Goal: Information Seeking & Learning: Learn about a topic

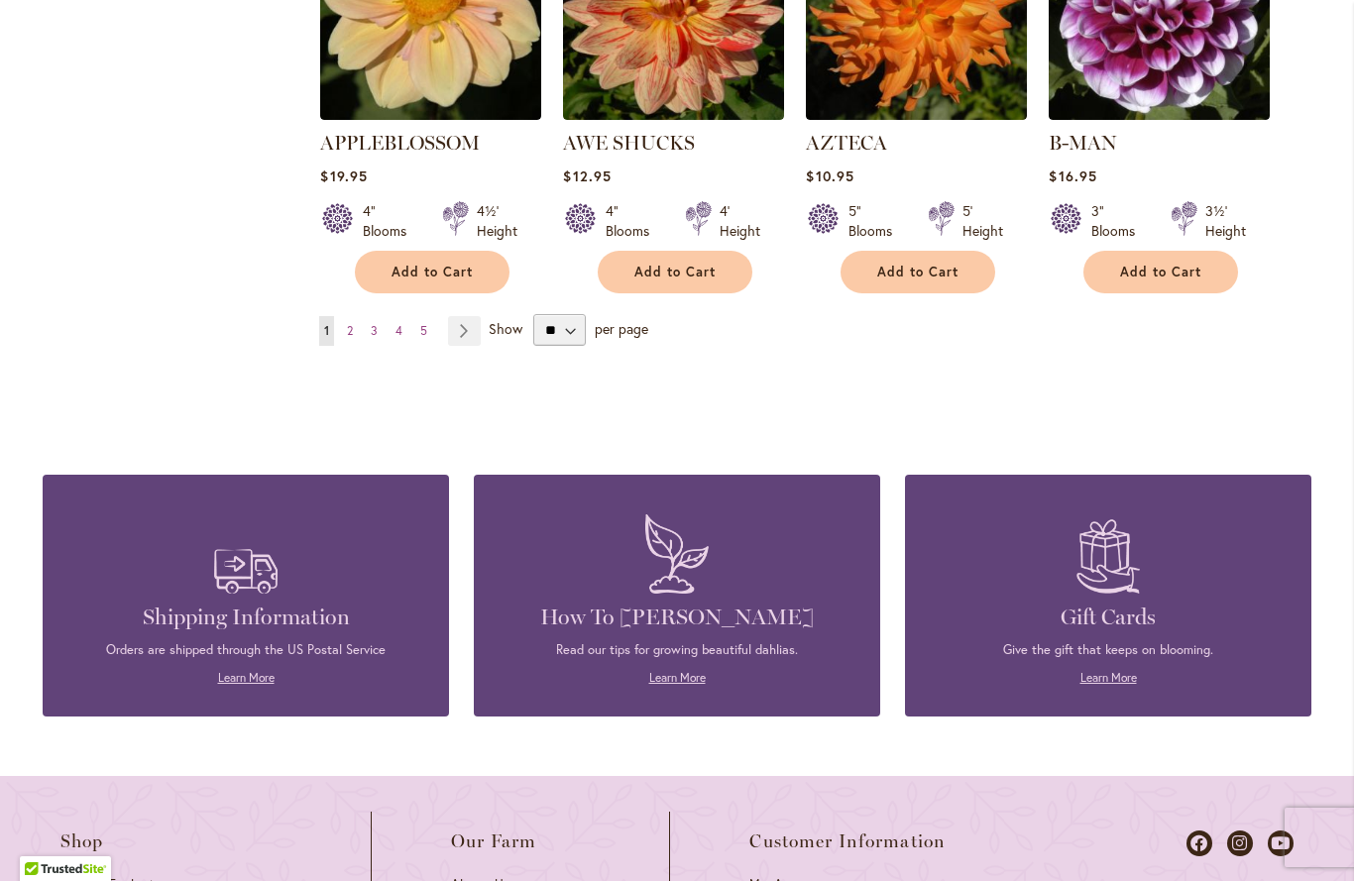
scroll to position [1858, 0]
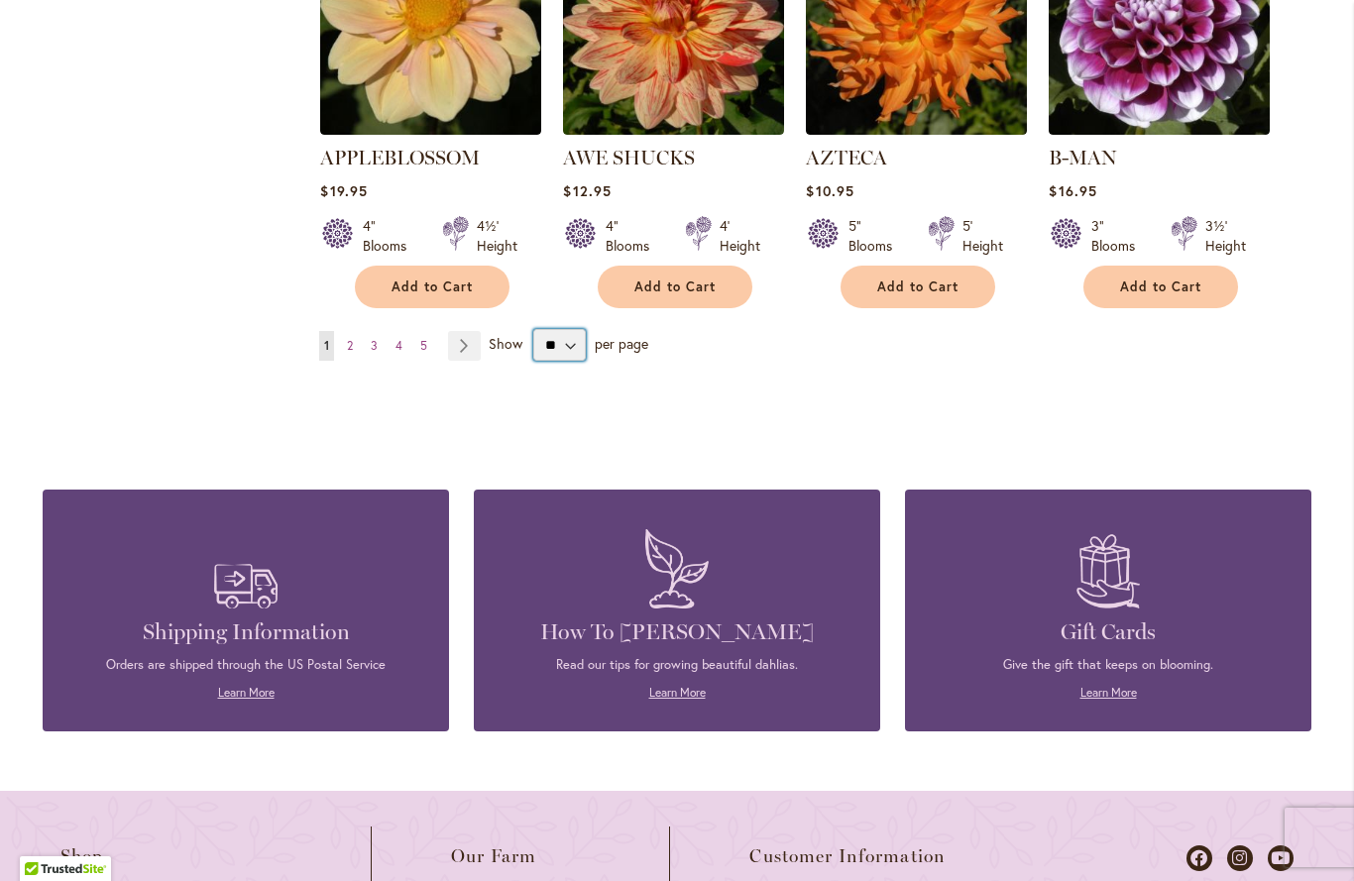
click at [581, 329] on select "** ** ** **" at bounding box center [559, 345] width 53 height 32
select select "**"
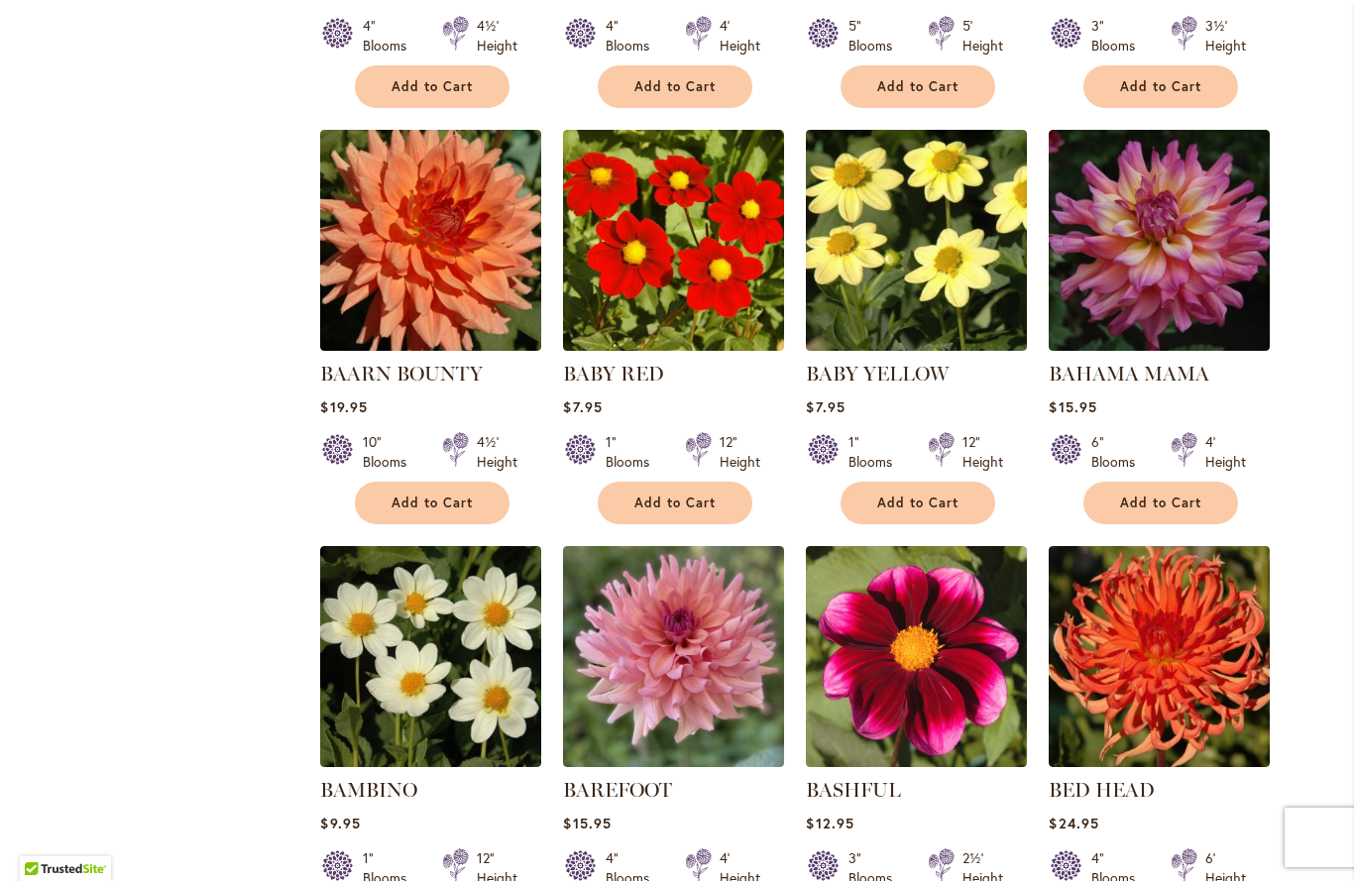
scroll to position [2054, 0]
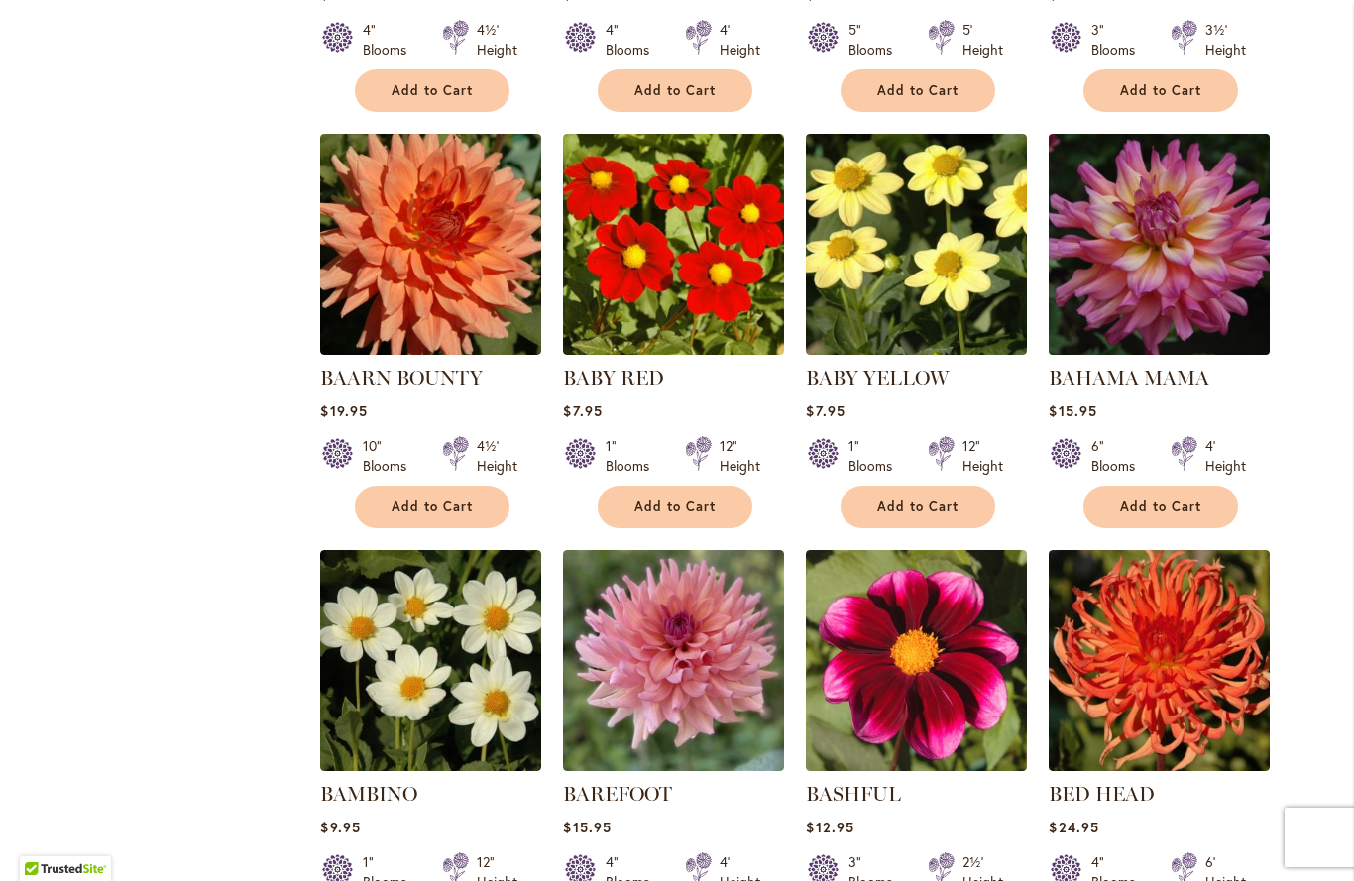
click at [1167, 246] on img at bounding box center [1160, 245] width 232 height 232
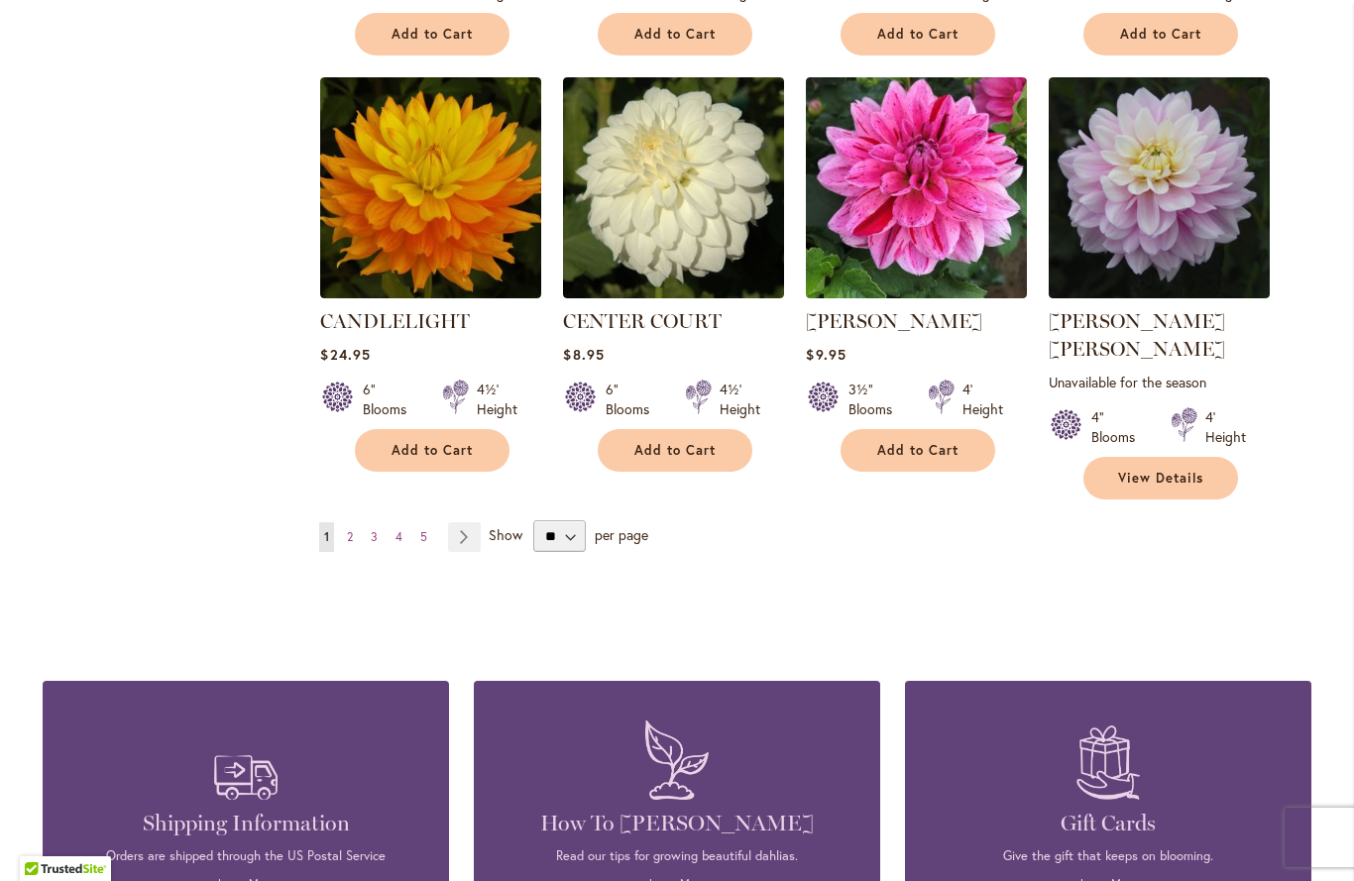
scroll to position [6735, 0]
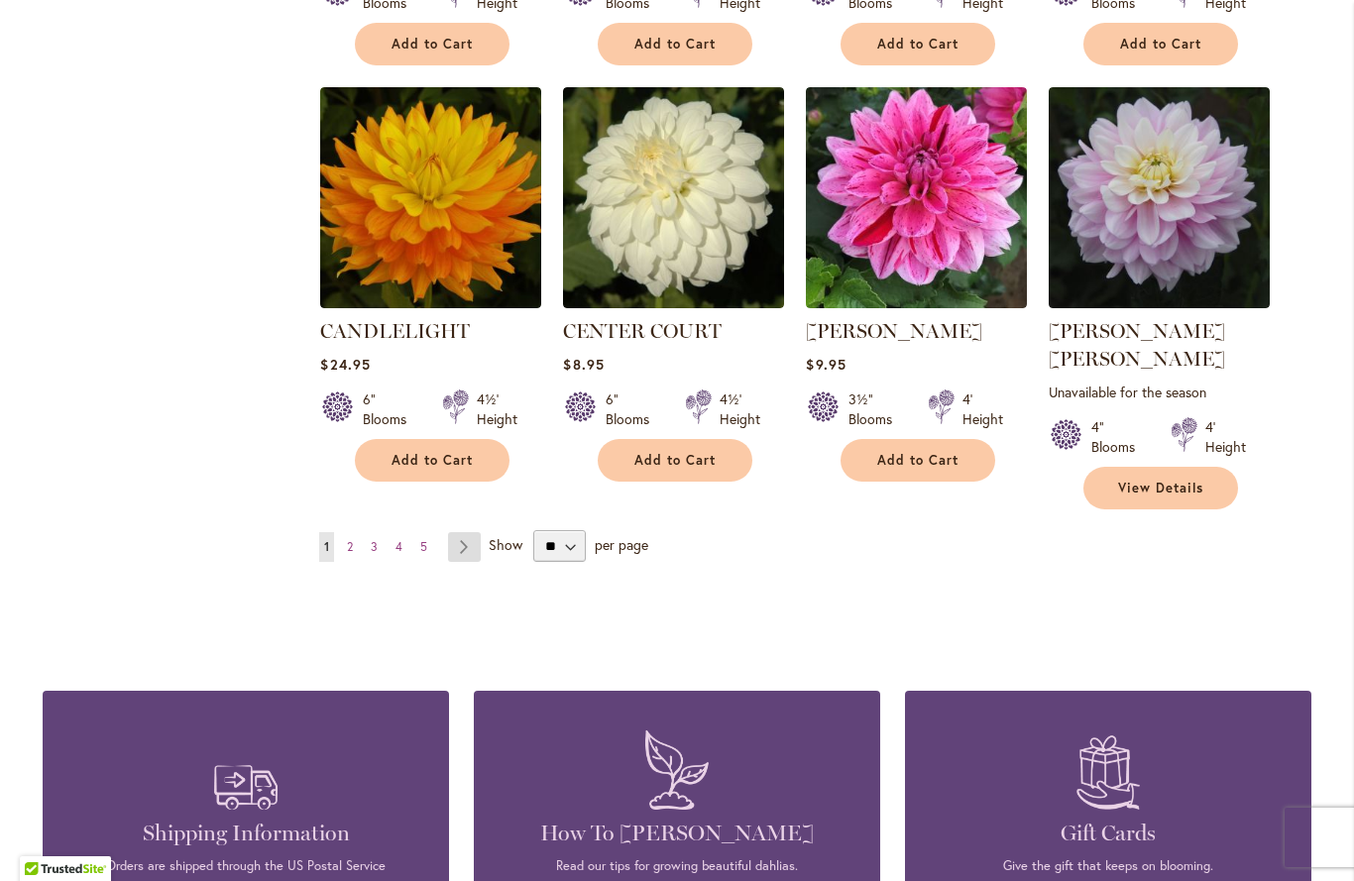
click at [467, 532] on link "Page Next" at bounding box center [464, 547] width 33 height 30
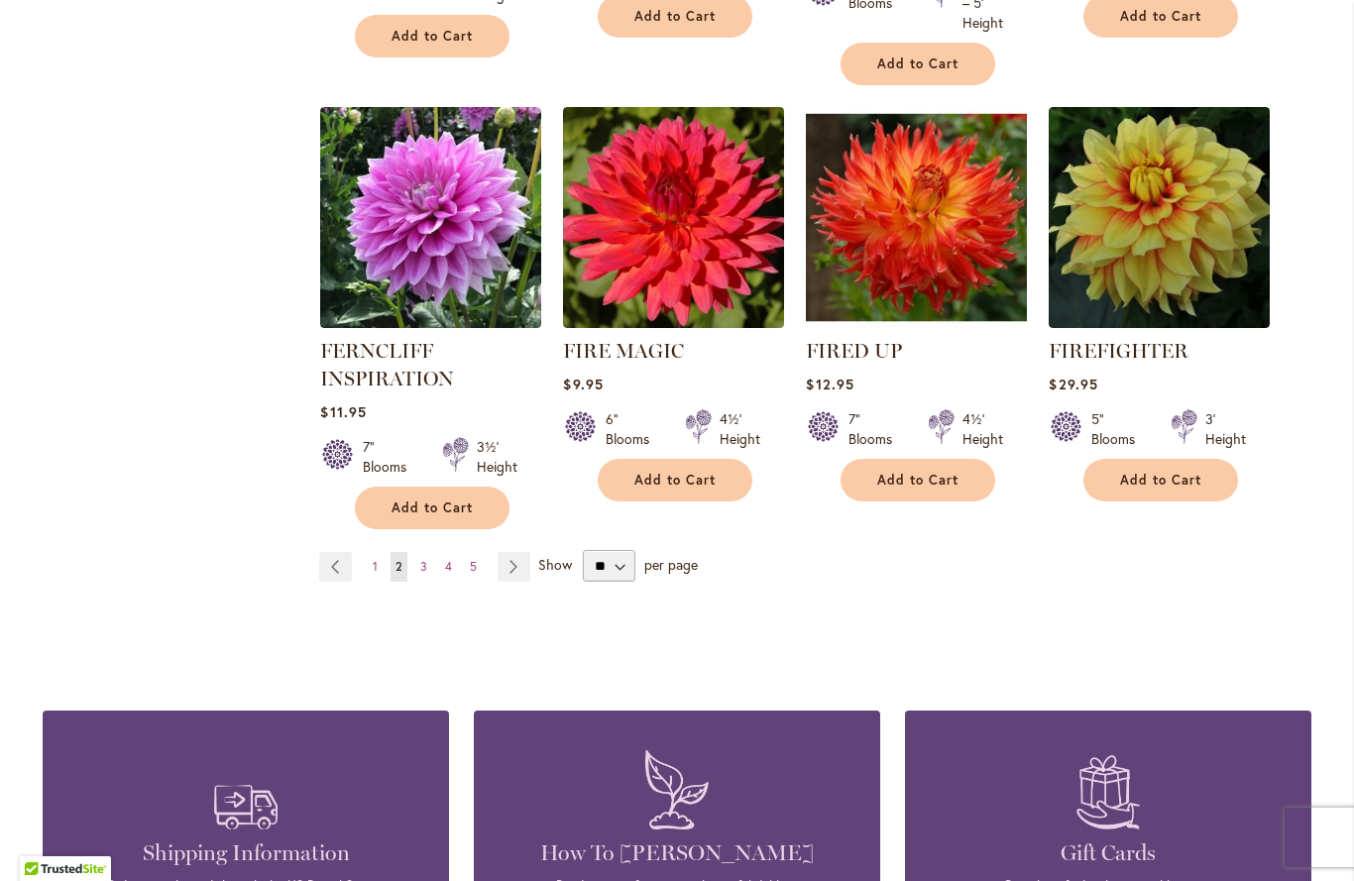
scroll to position [6878, 0]
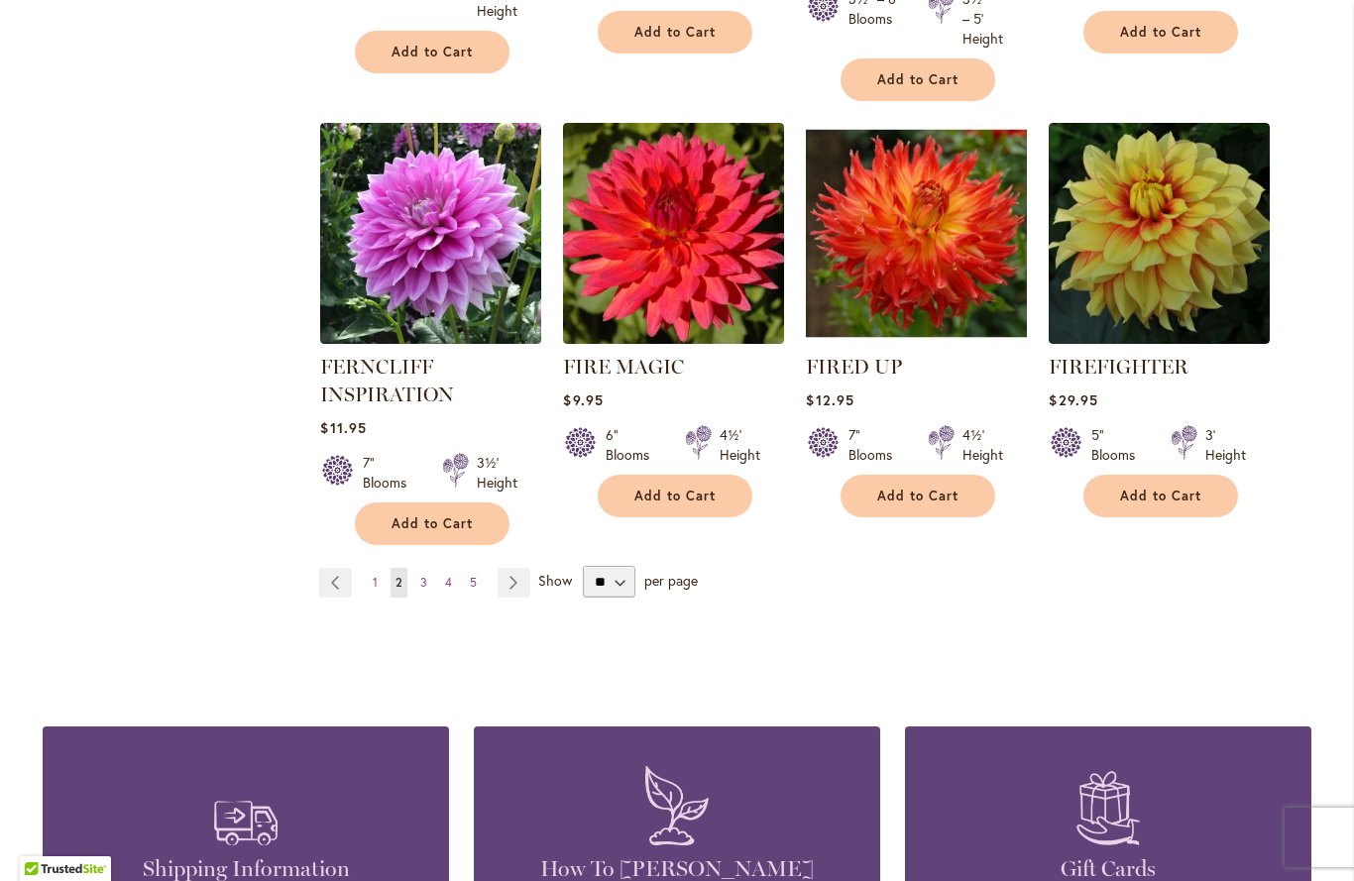
click at [520, 568] on link "Page Next" at bounding box center [514, 583] width 33 height 30
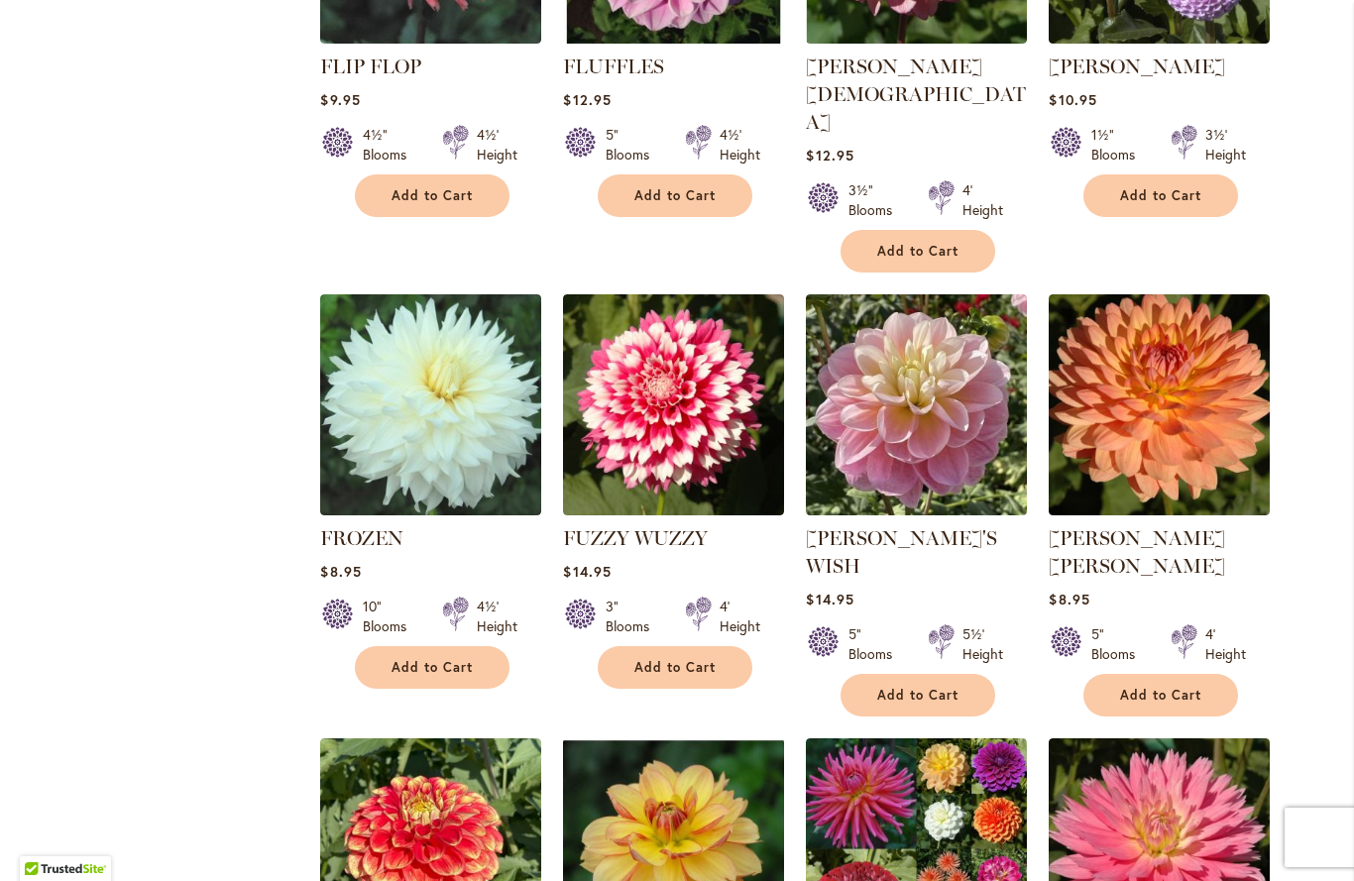
scroll to position [1089, 0]
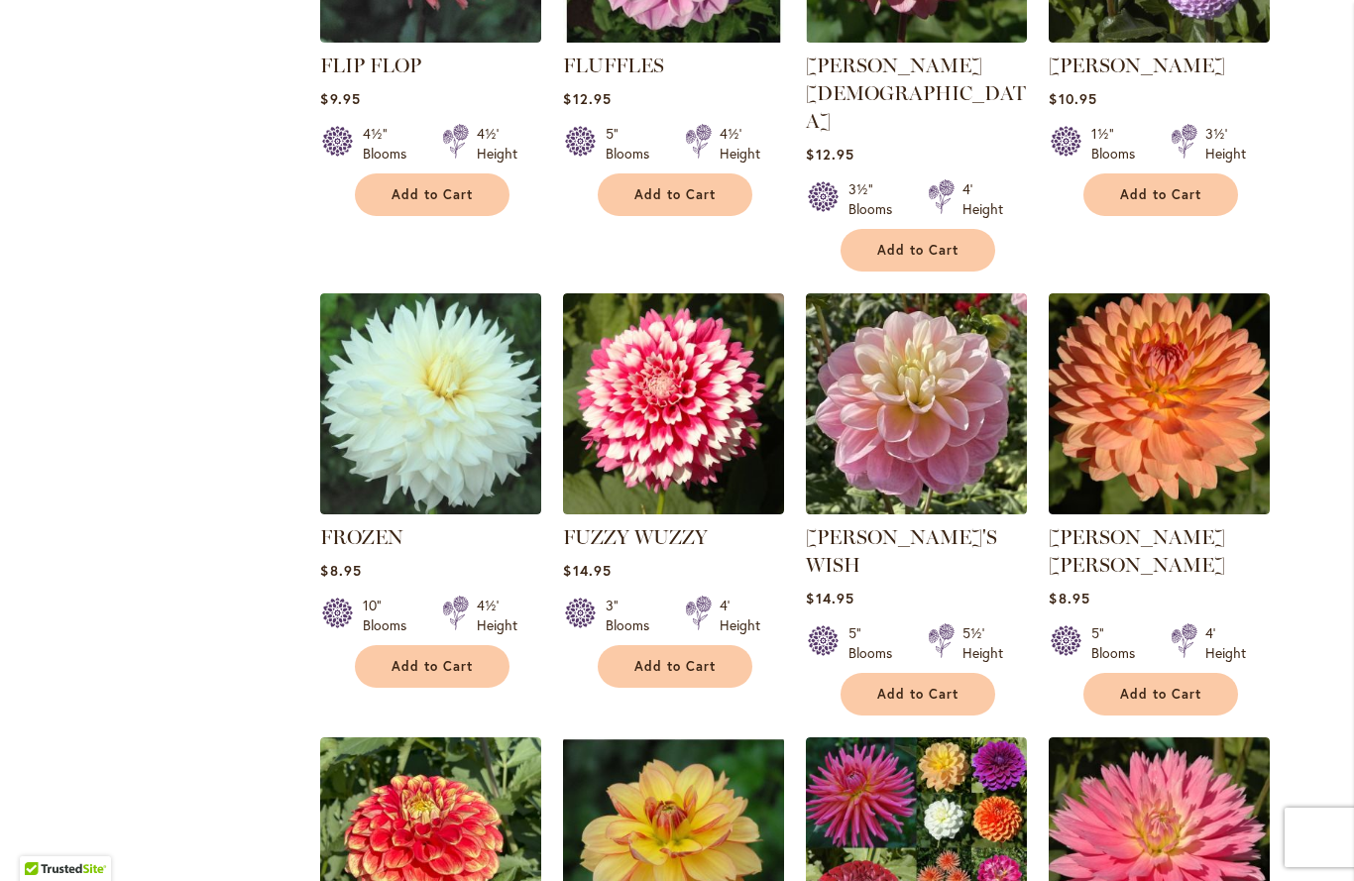
click at [904, 334] on img at bounding box center [916, 403] width 221 height 221
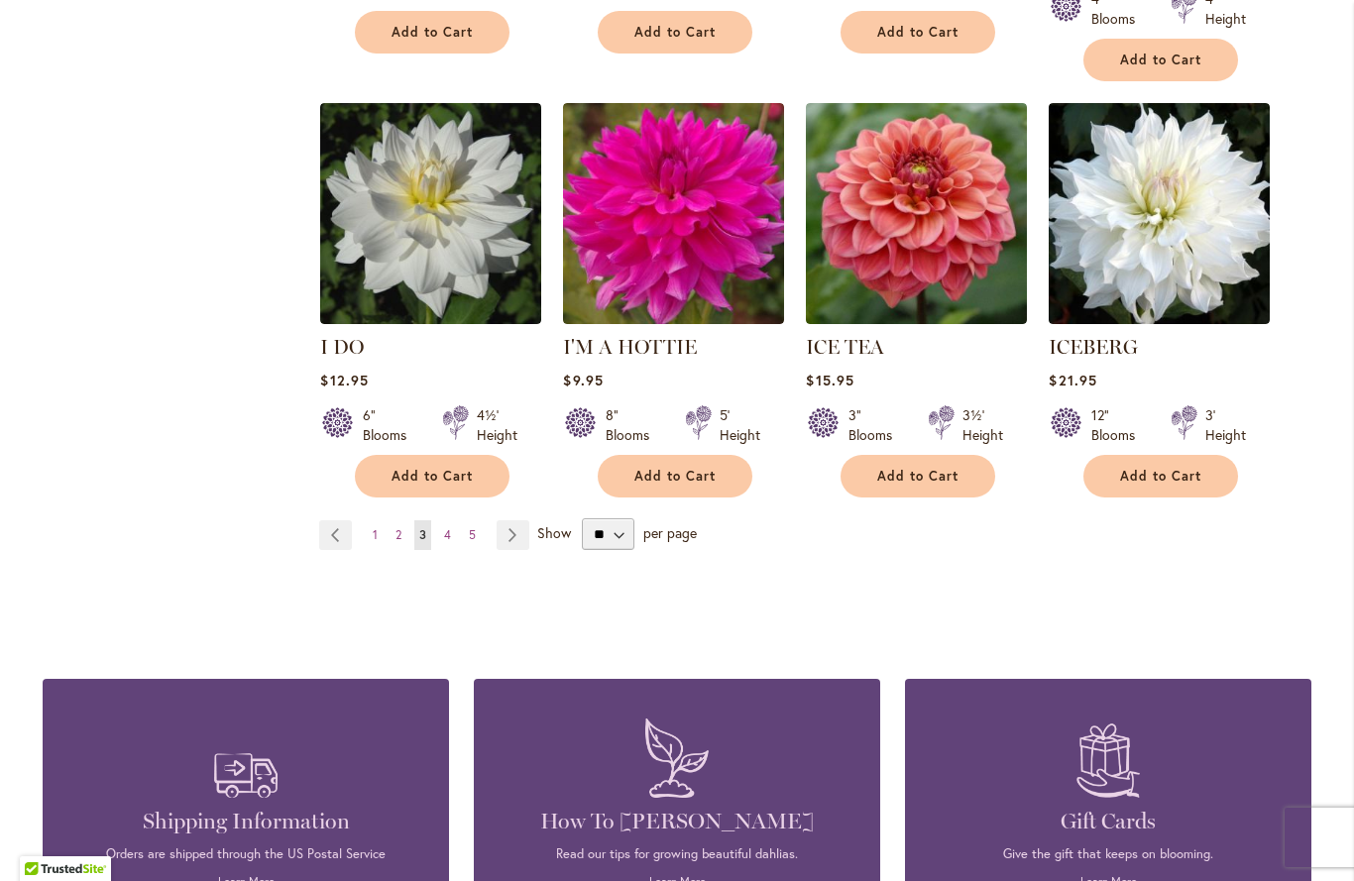
scroll to position [6905, 0]
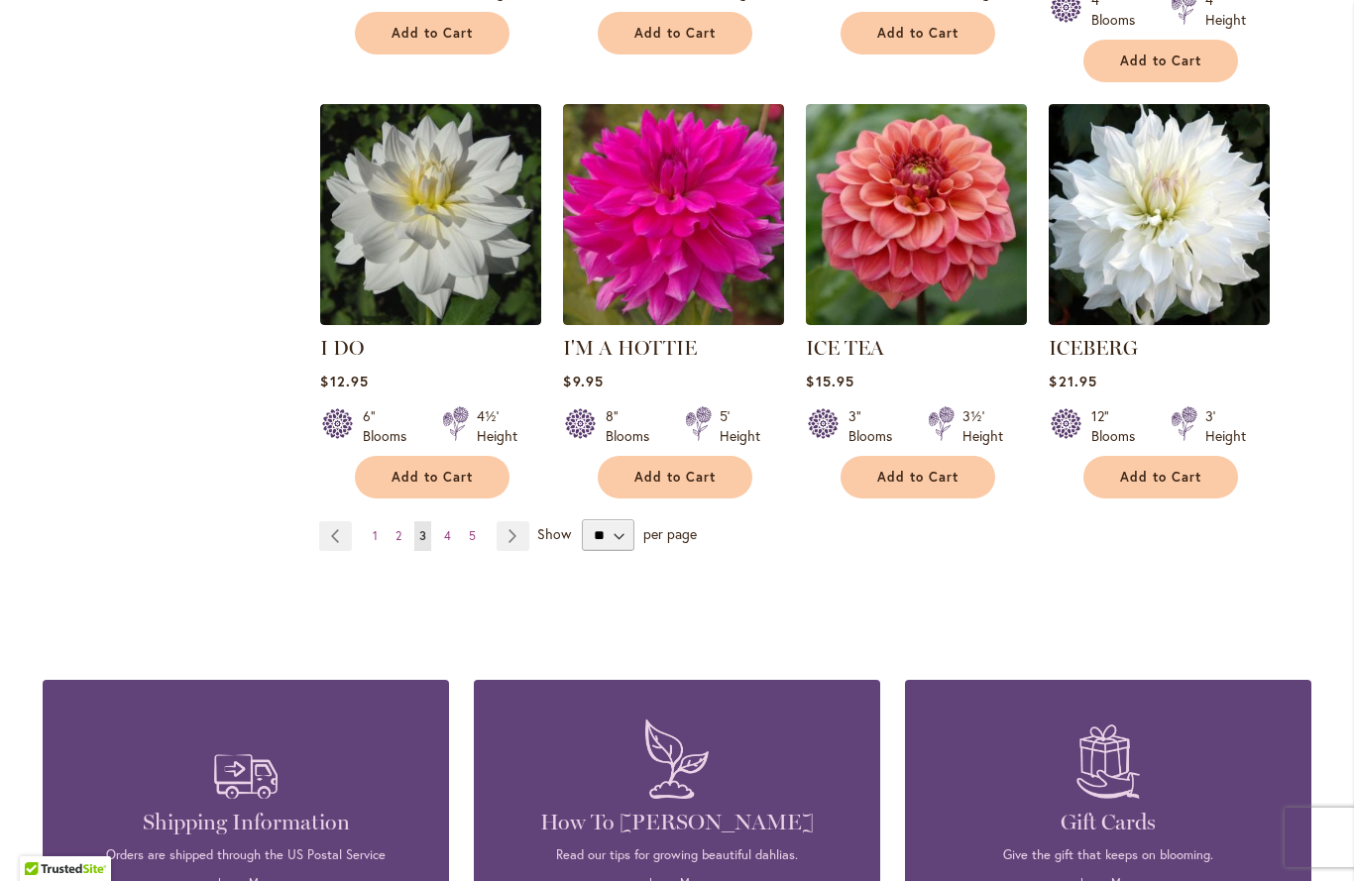
click at [526, 521] on link "Page Next" at bounding box center [513, 536] width 33 height 30
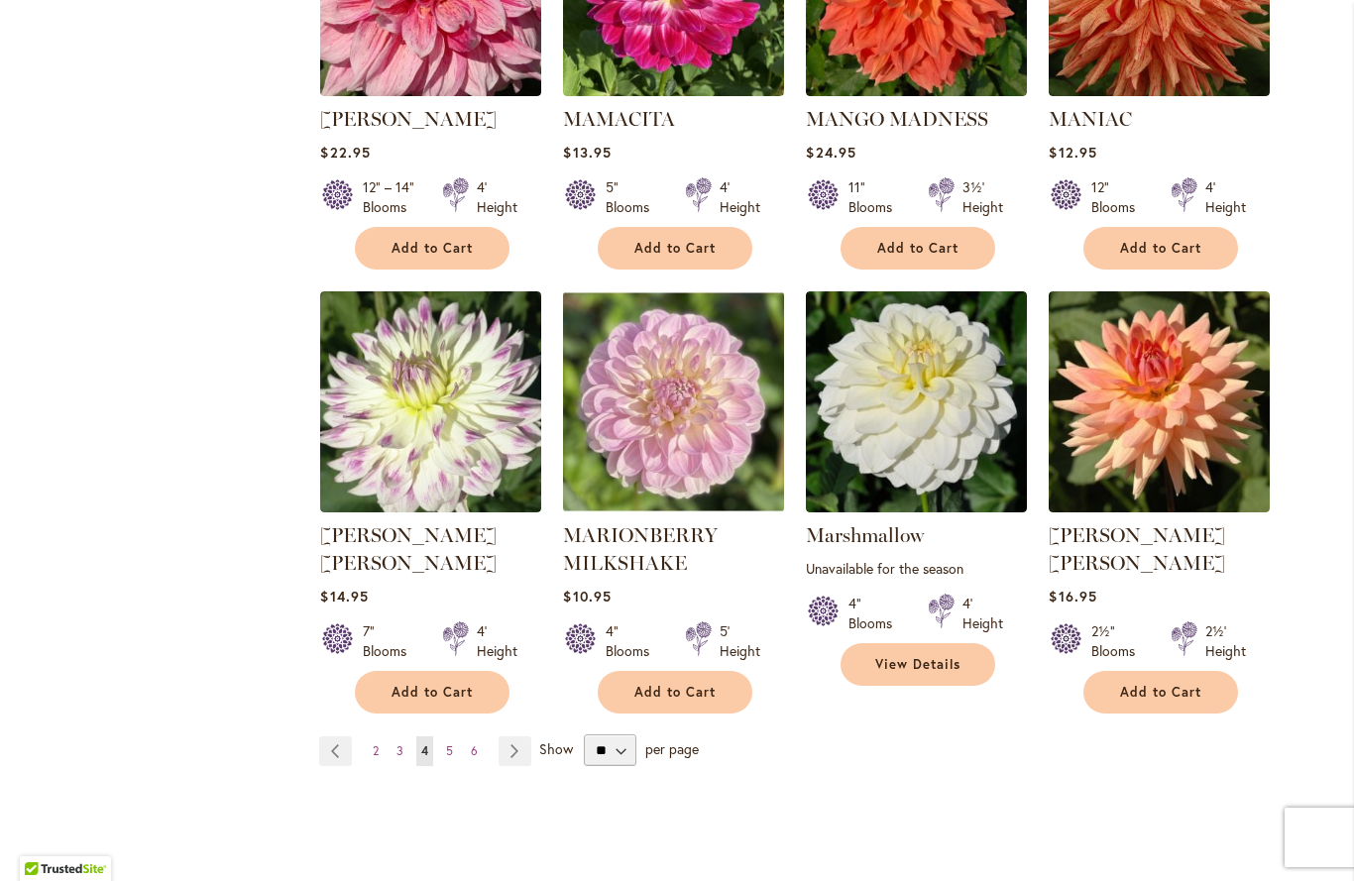
scroll to position [6636, 0]
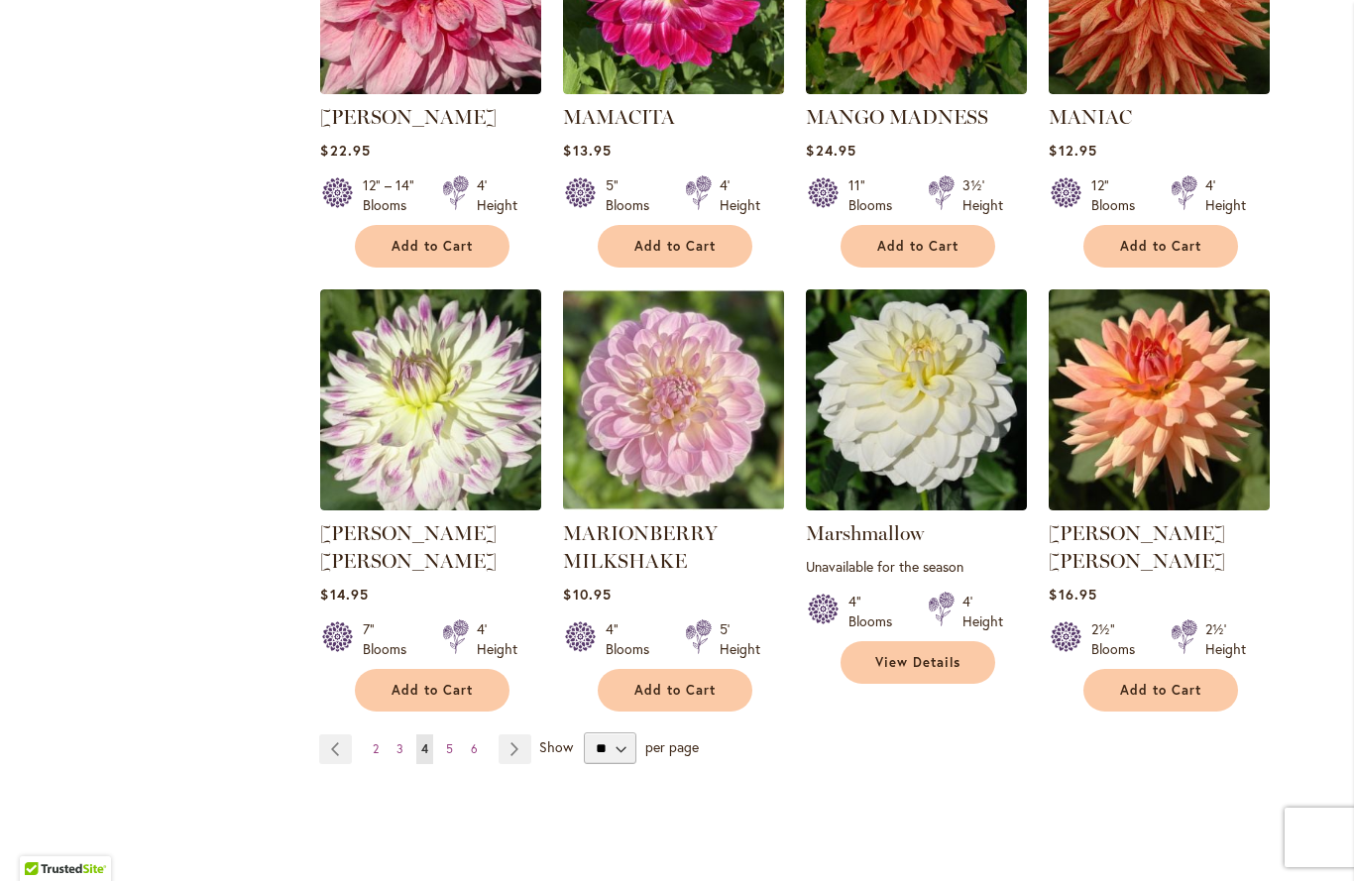
click at [511, 735] on link "Page Next" at bounding box center [515, 750] width 33 height 30
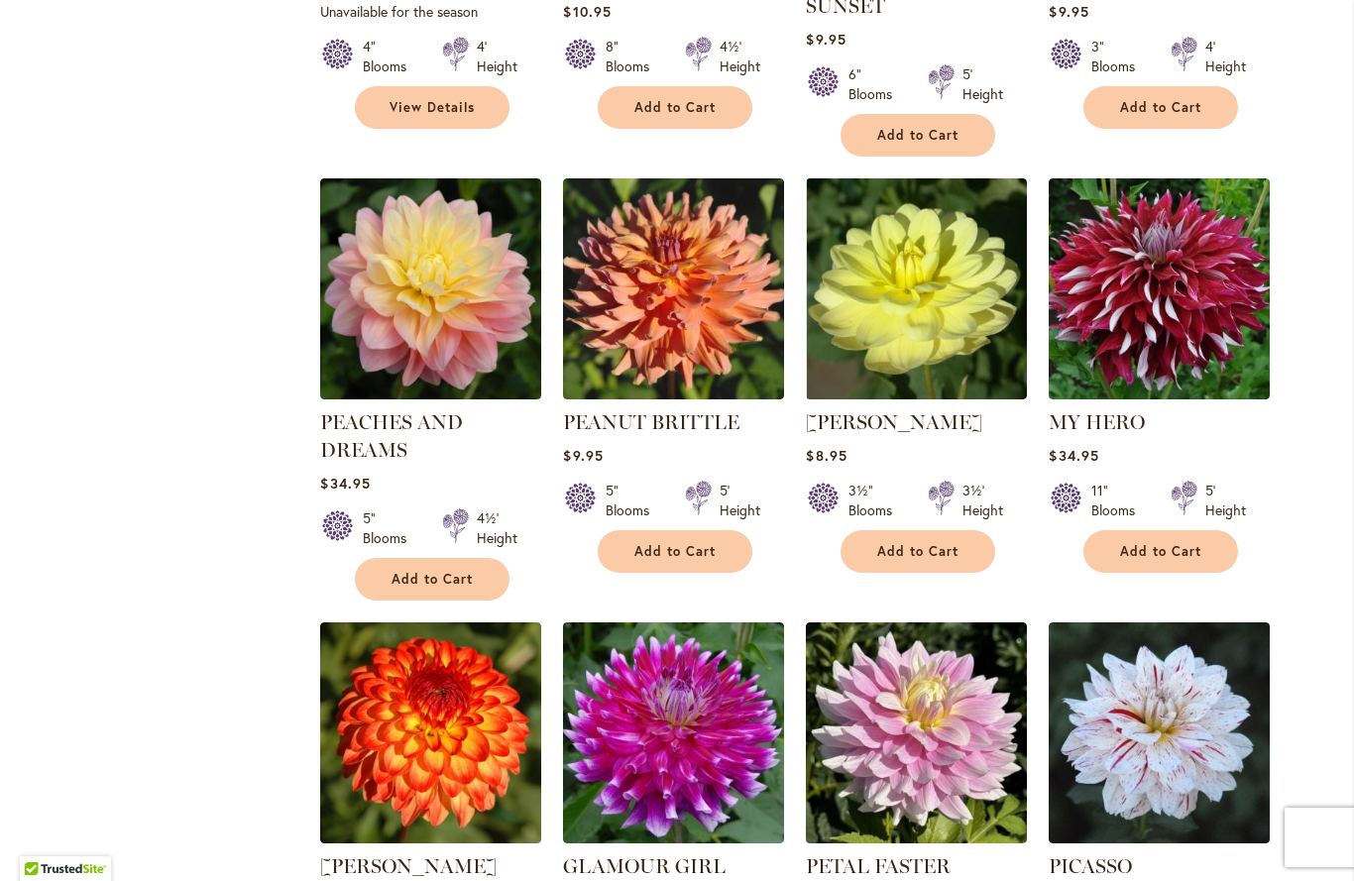
scroll to position [5405, 0]
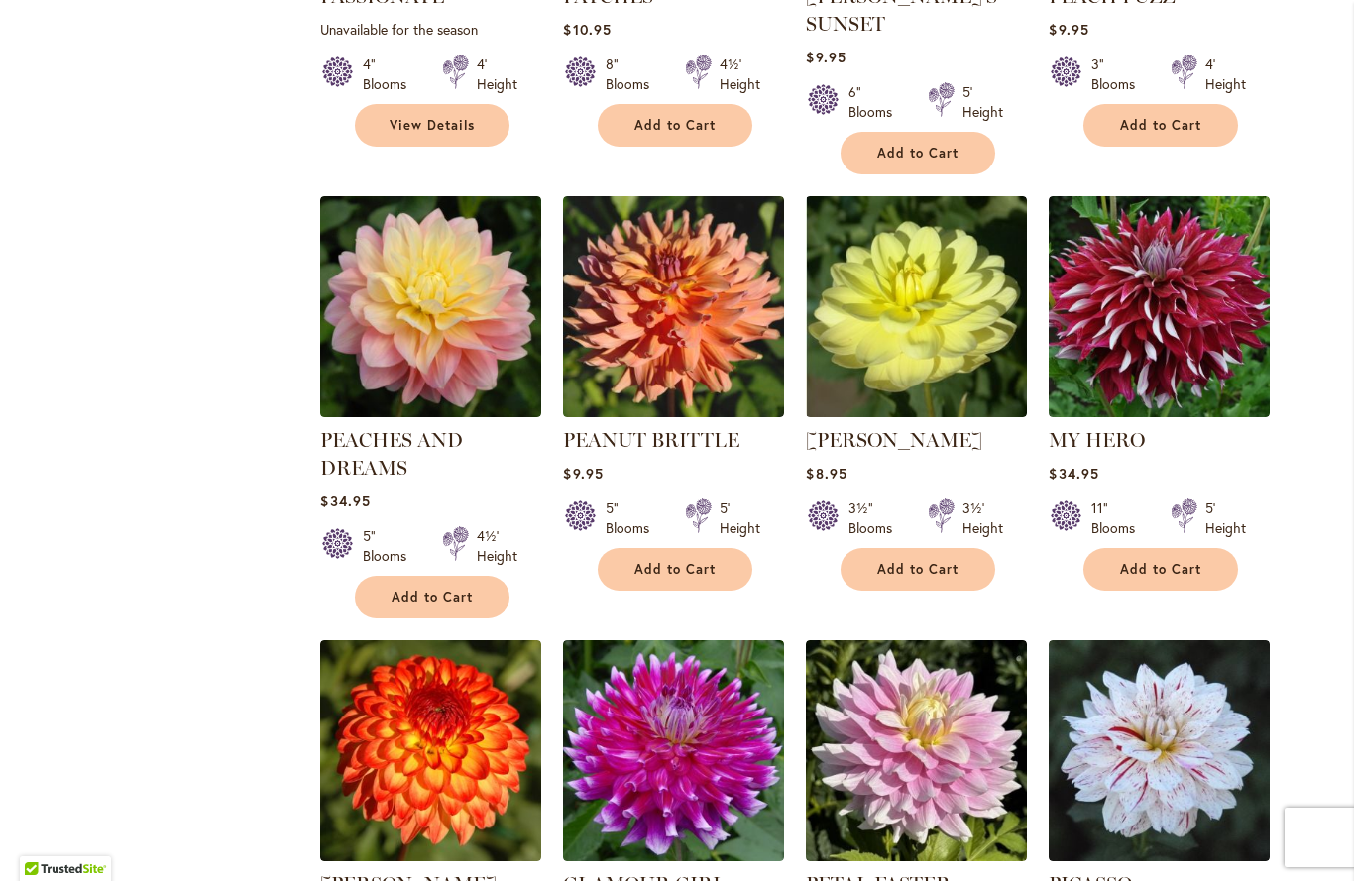
click at [417, 225] on img at bounding box center [430, 306] width 221 height 221
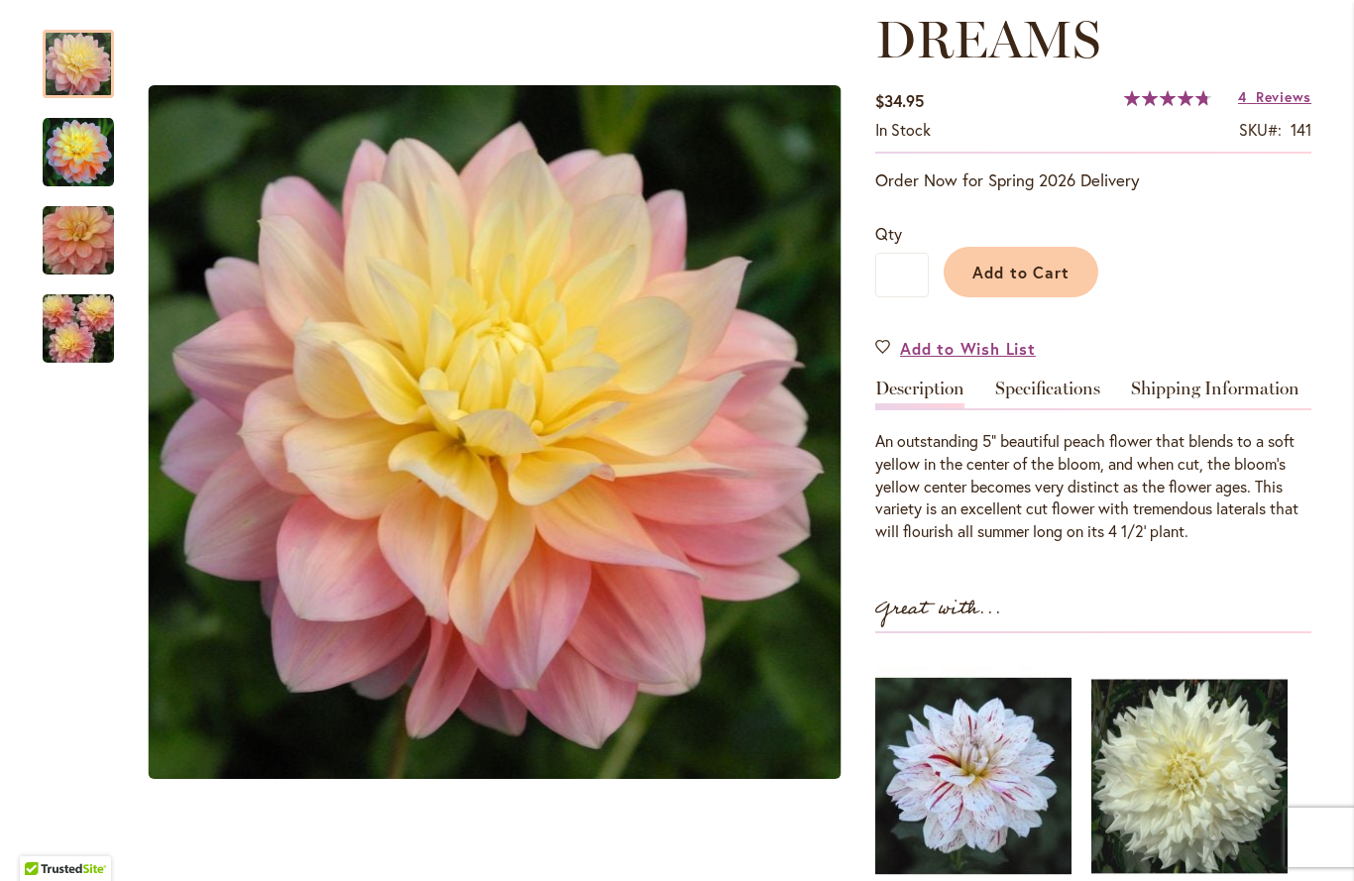
scroll to position [341, 0]
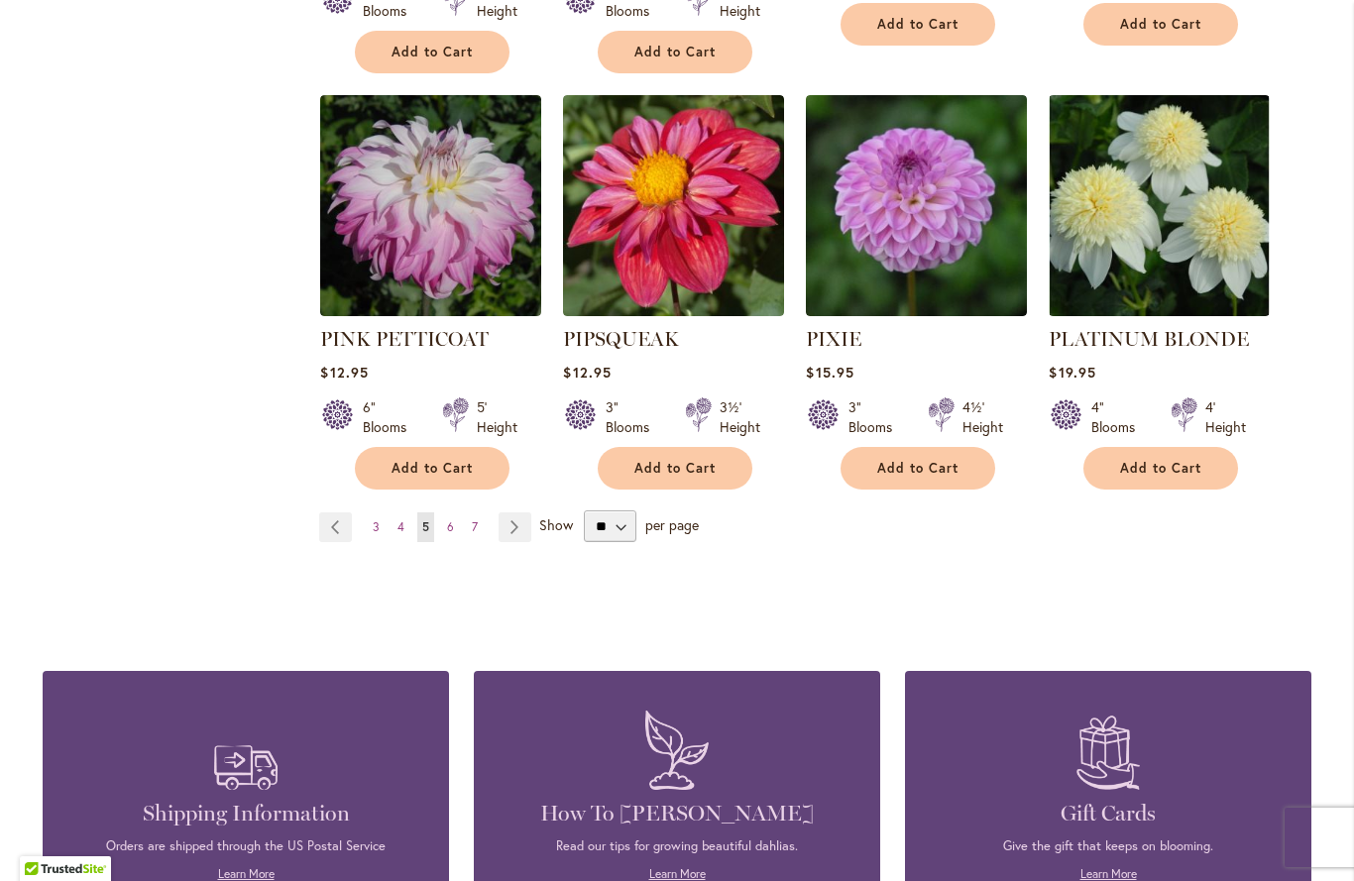
scroll to position [6840, 0]
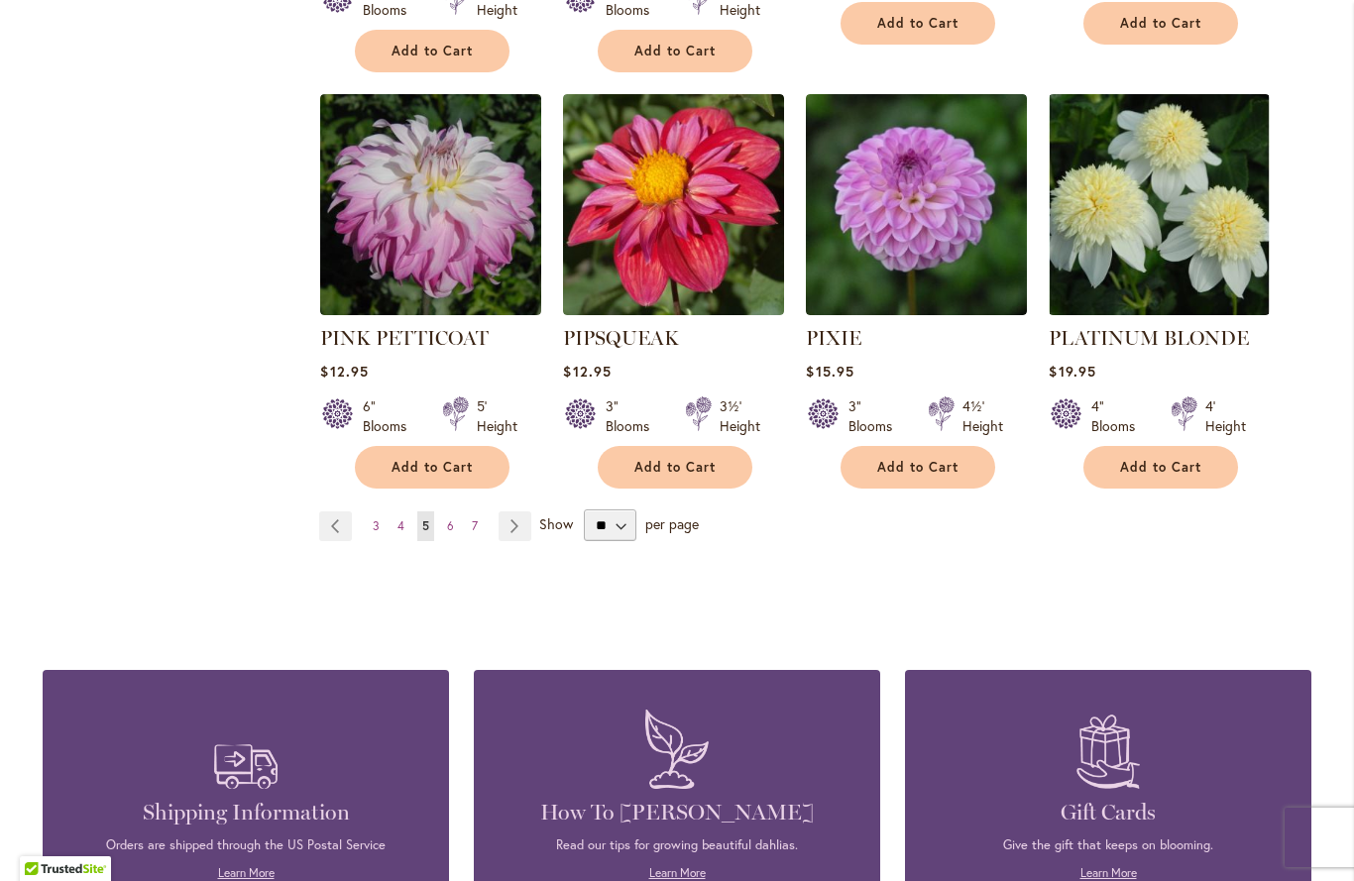
click at [512, 511] on link "Page Next" at bounding box center [515, 526] width 33 height 30
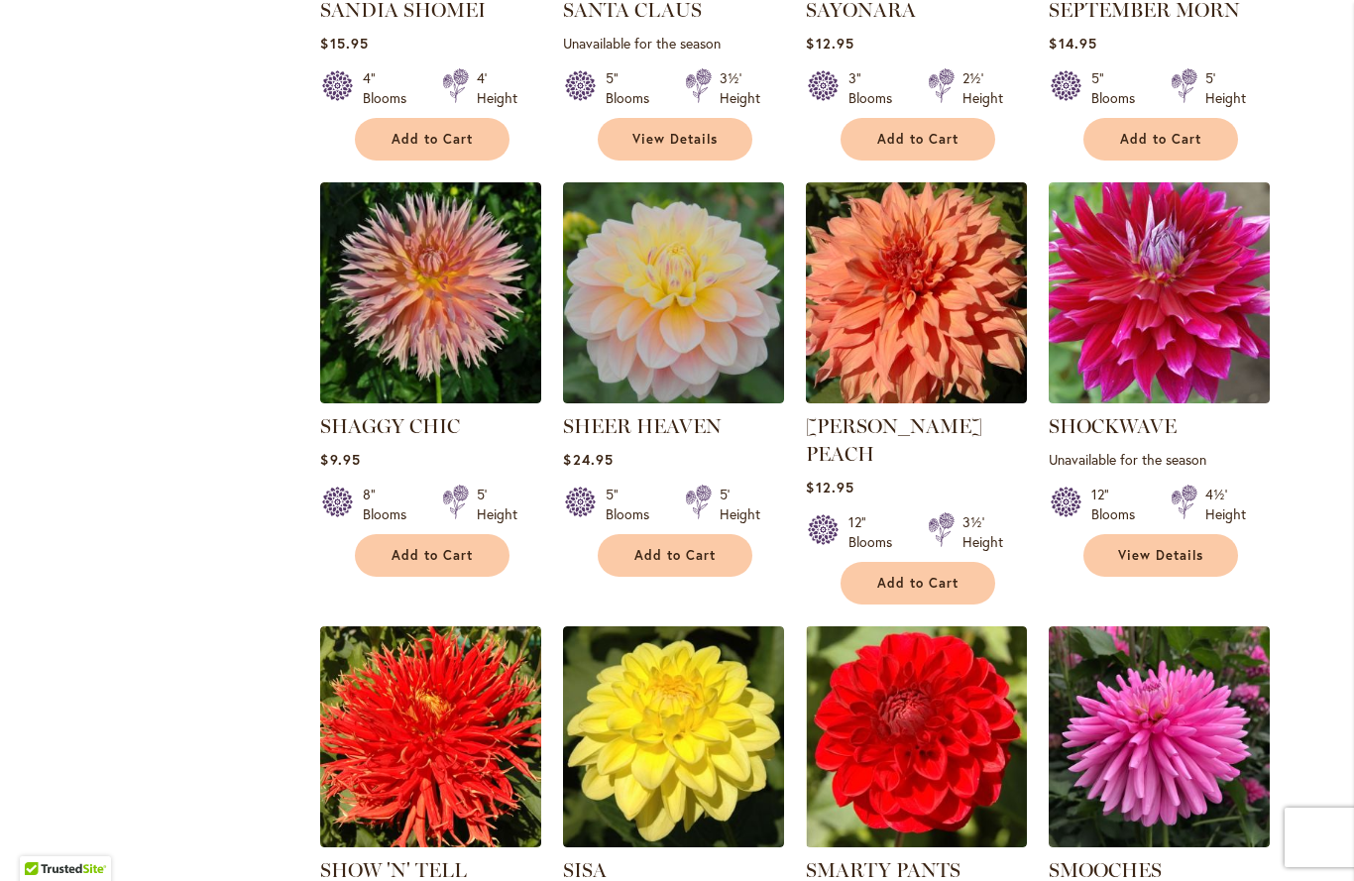
scroll to position [2417, 0]
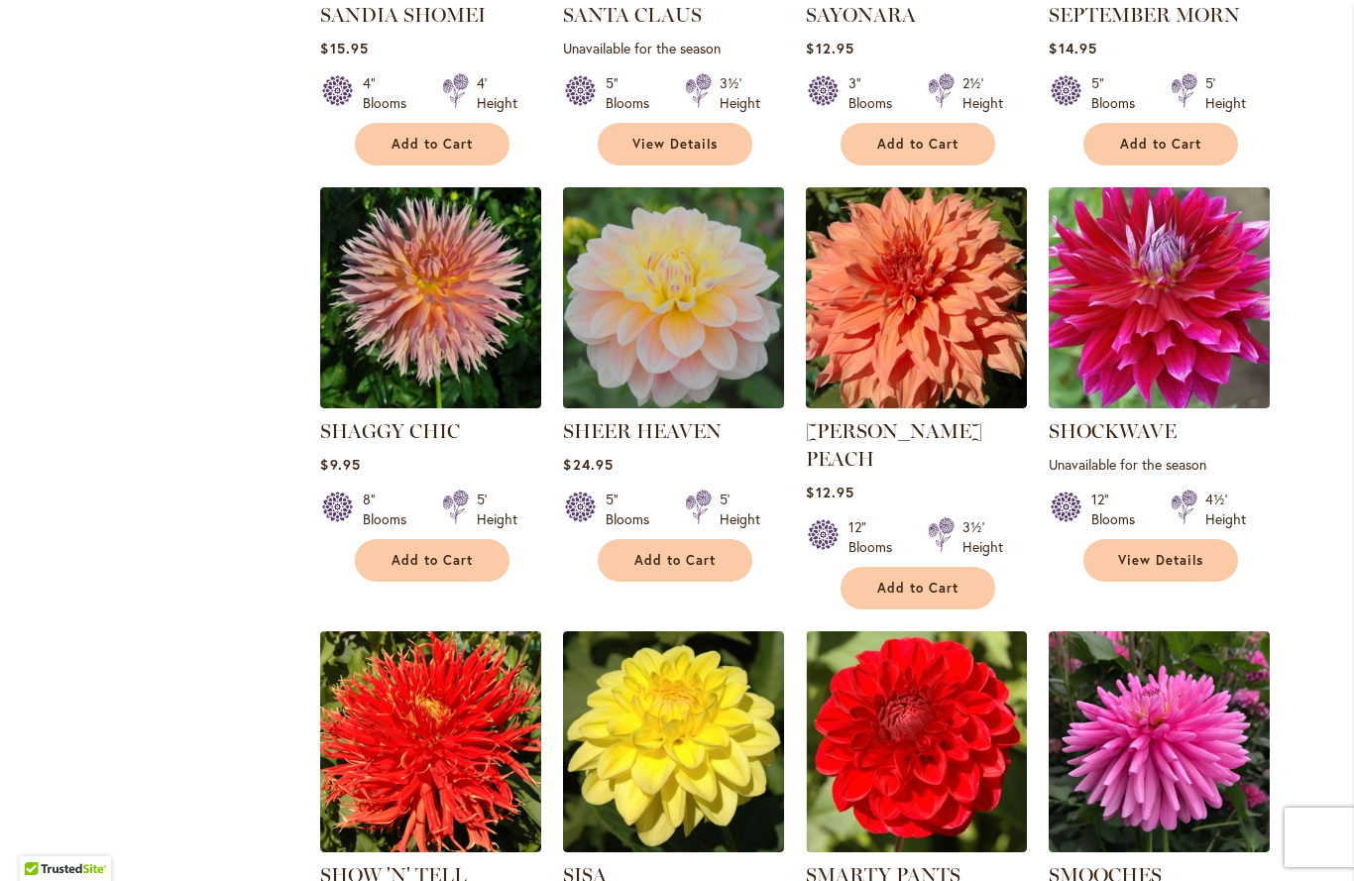
click at [695, 296] on img at bounding box center [673, 297] width 221 height 221
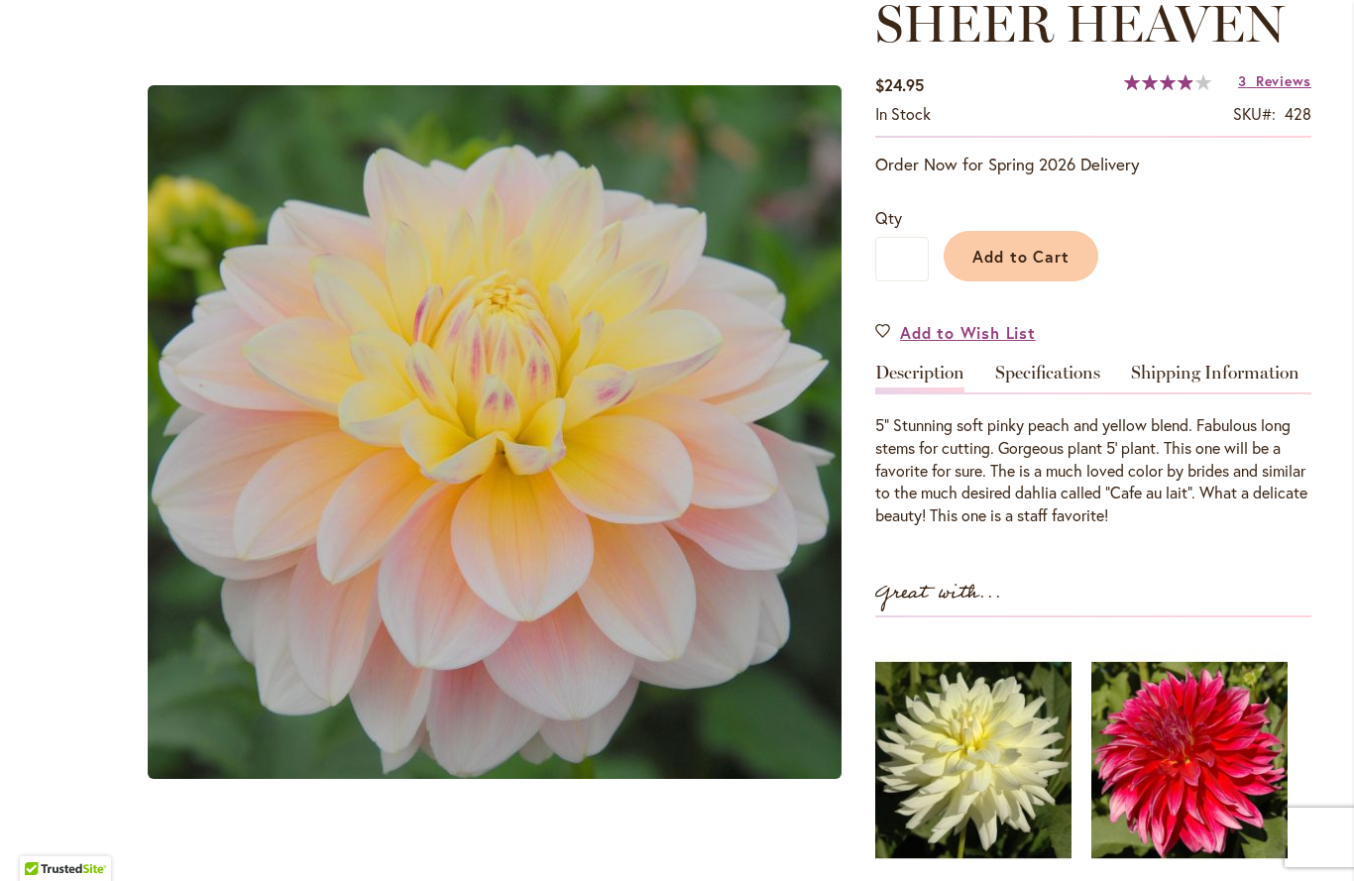
scroll to position [266, 0]
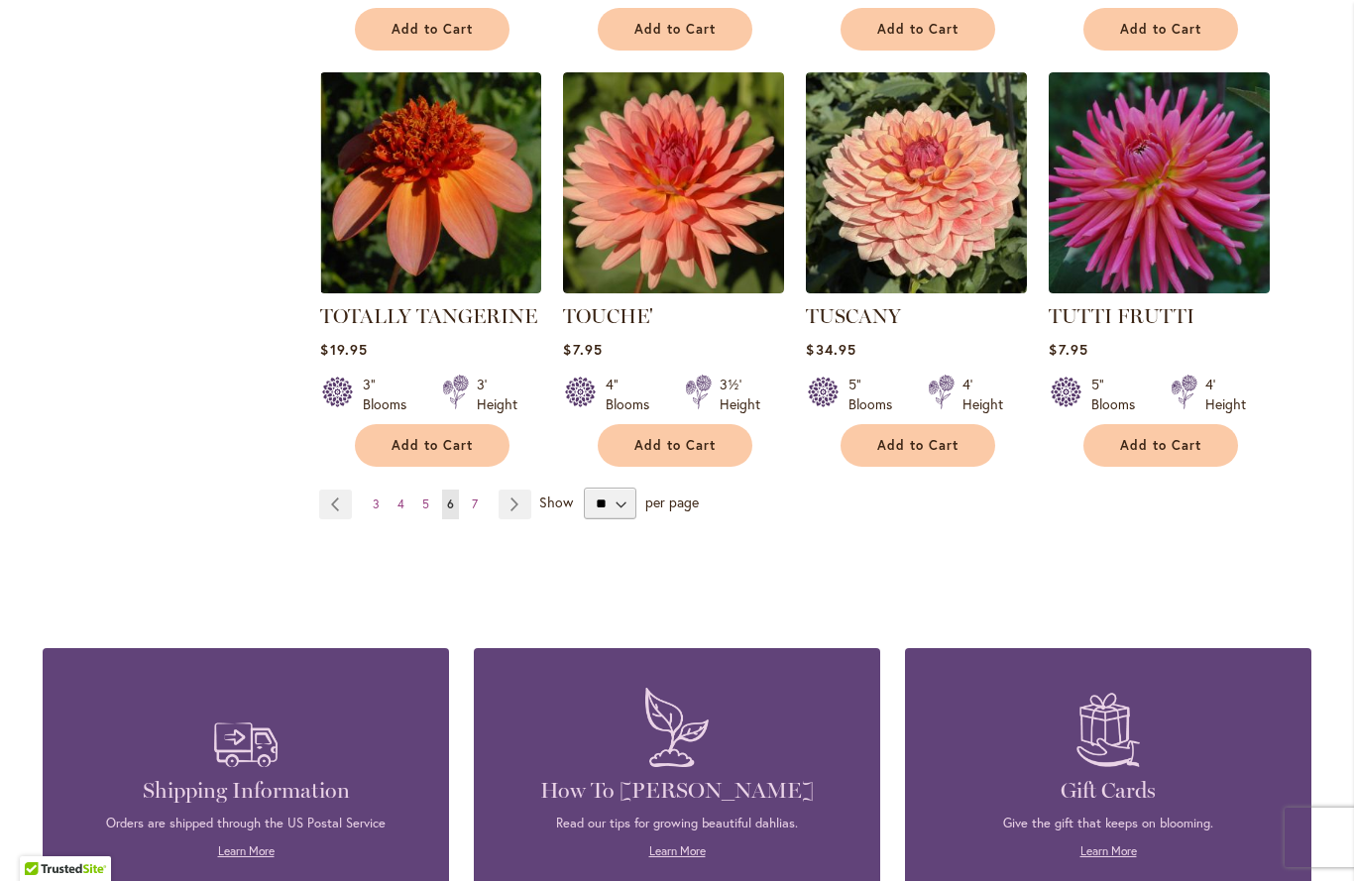
scroll to position [6777, 0]
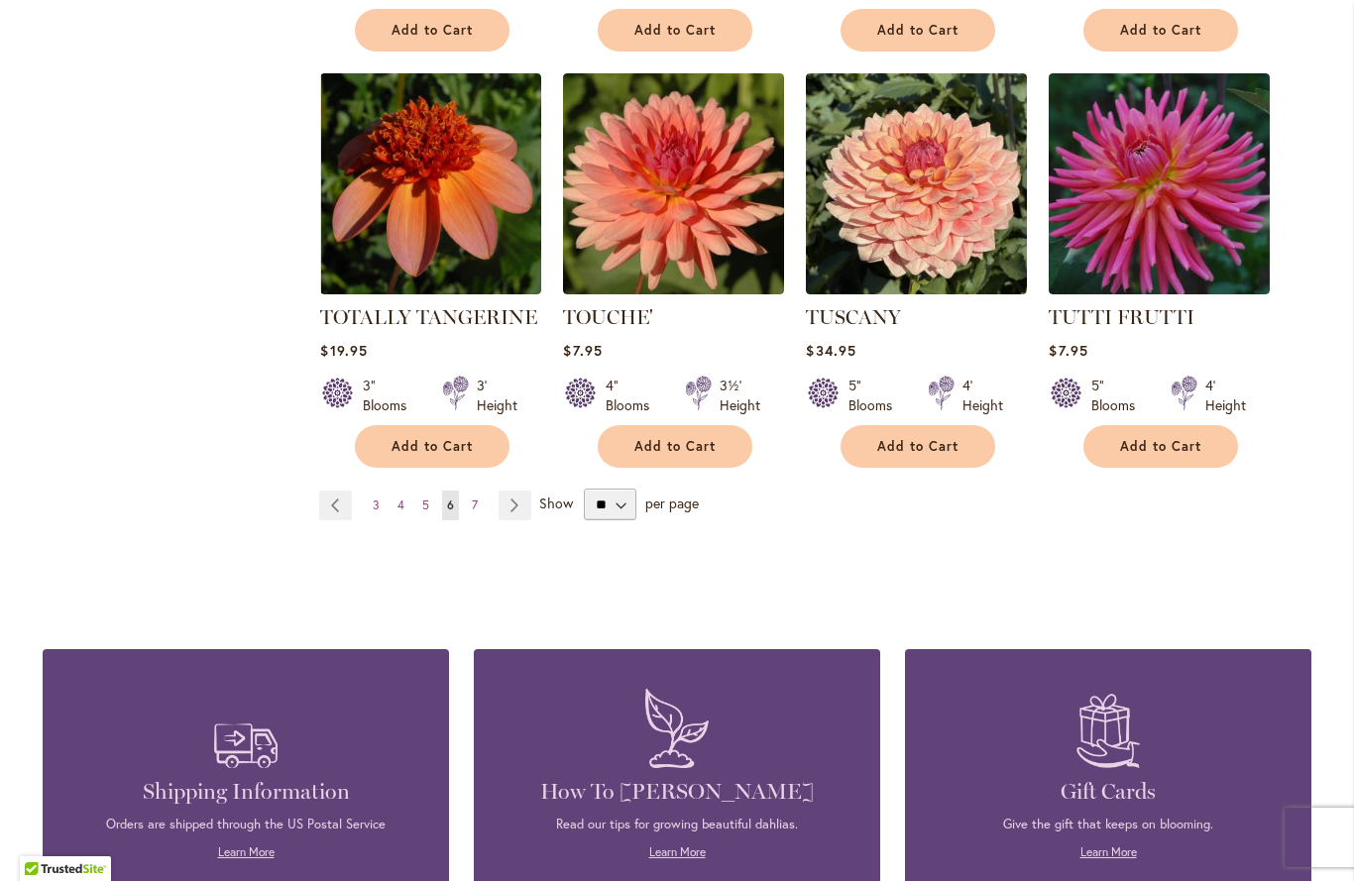
click at [528, 491] on link "Page Next" at bounding box center [515, 506] width 33 height 30
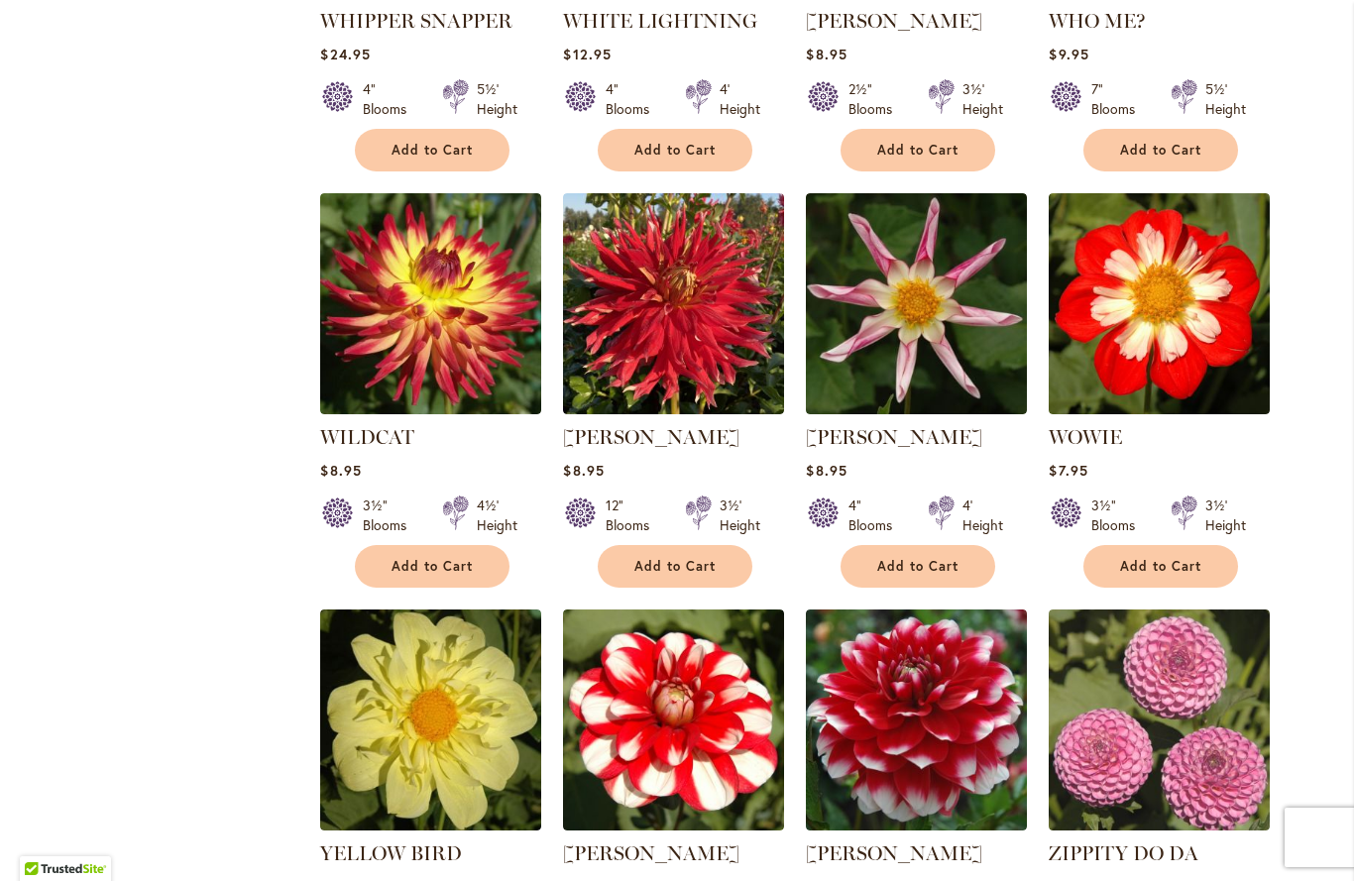
scroll to position [1999, 0]
